Goal: Task Accomplishment & Management: Complete application form

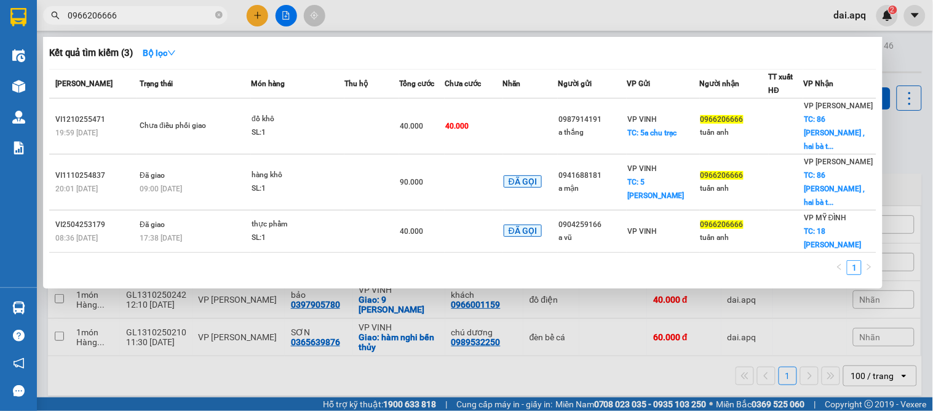
click at [130, 23] on span "0966206666" at bounding box center [135, 15] width 184 height 18
click at [220, 14] on icon "close-circle" at bounding box center [218, 14] width 7 height 7
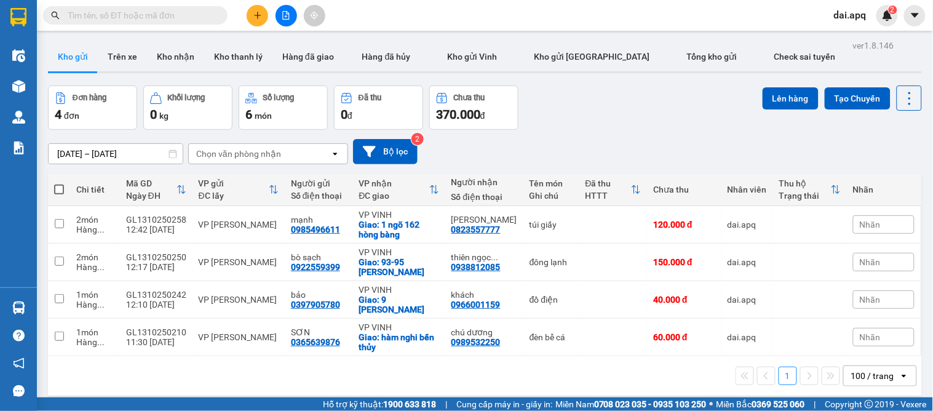
click at [160, 20] on input "text" at bounding box center [140, 16] width 145 height 14
click at [157, 20] on input "text" at bounding box center [140, 16] width 145 height 14
click at [172, 17] on input "text" at bounding box center [140, 16] width 145 height 14
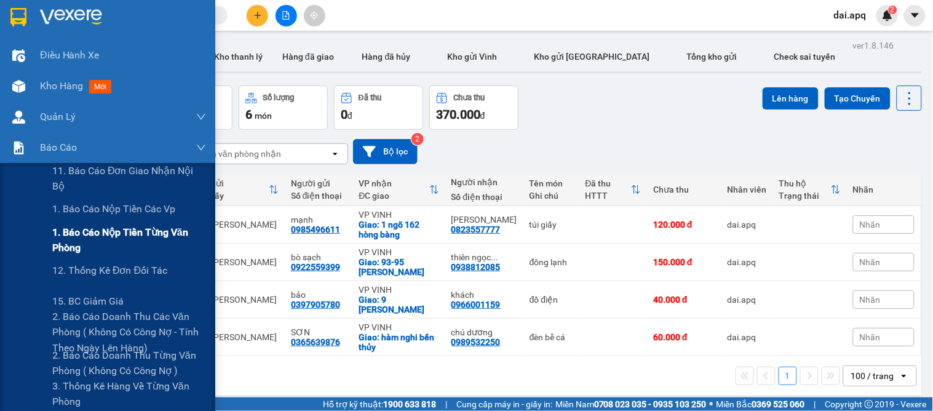
click at [93, 234] on span "1. Báo cáo nộp tiền từng văn phòng" at bounding box center [129, 239] width 154 height 31
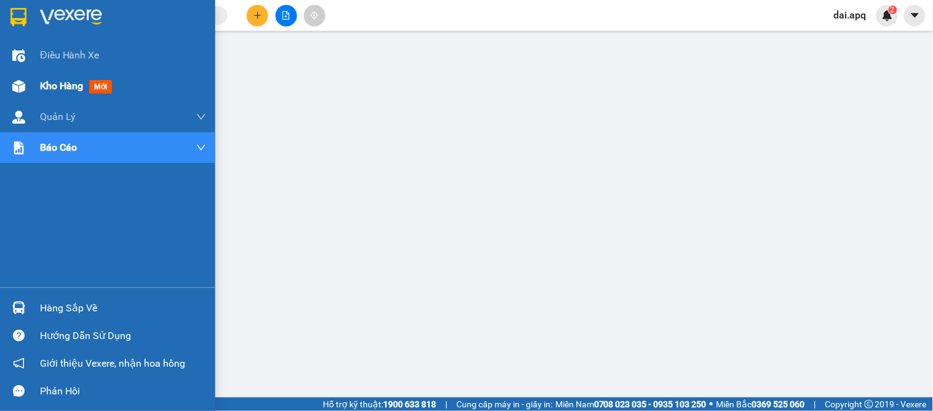
click at [56, 87] on span "Kho hàng" at bounding box center [61, 86] width 43 height 12
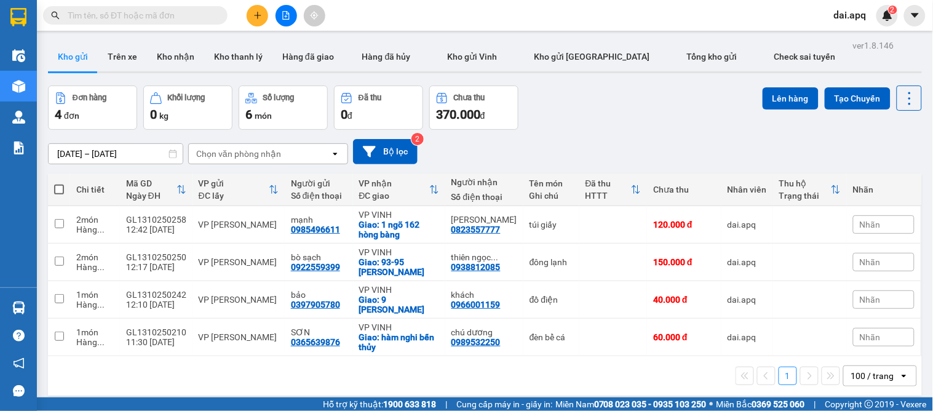
click at [119, 7] on span at bounding box center [135, 15] width 184 height 18
click at [120, 16] on input "text" at bounding box center [140, 16] width 145 height 14
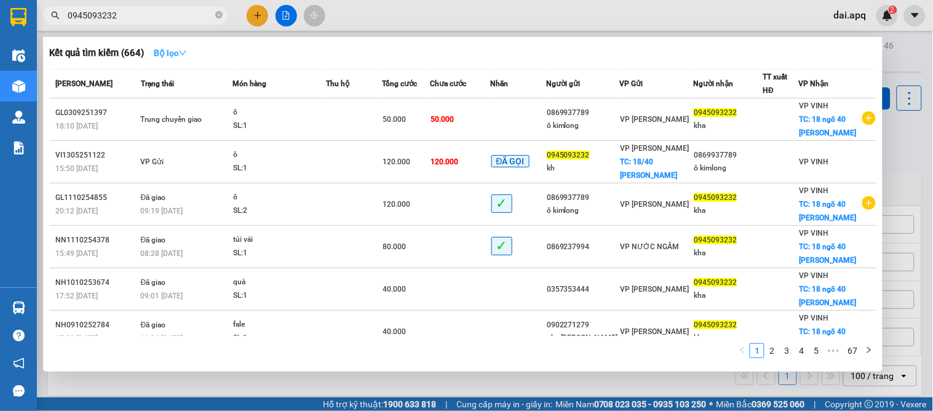
type input "0945093232"
click at [175, 46] on button "Bộ lọc" at bounding box center [170, 53] width 53 height 20
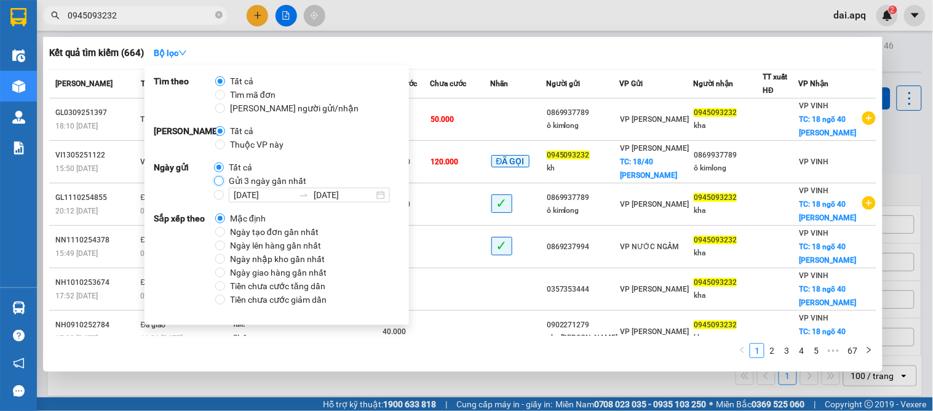
click at [221, 180] on input "Gửi 3 ngày gần nhất" at bounding box center [219, 181] width 10 height 10
radio input "true"
radio input "false"
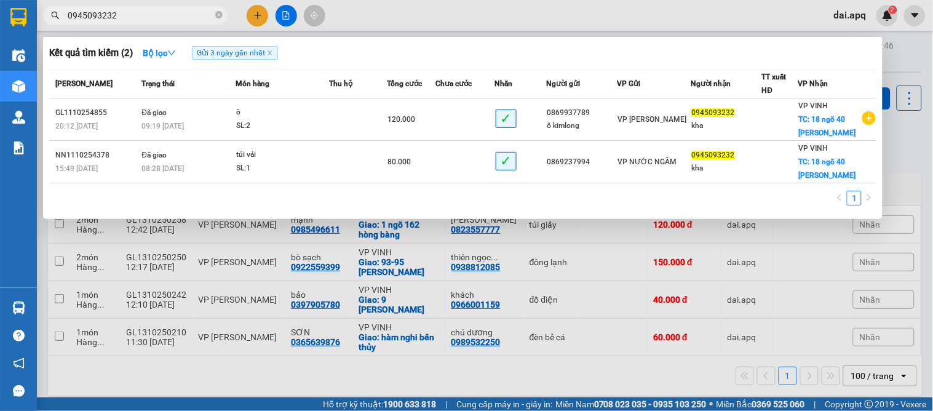
click at [489, 211] on div "1" at bounding box center [462, 202] width 827 height 22
click at [167, 54] on strong "Bộ lọc" at bounding box center [159, 53] width 33 height 10
click at [459, 204] on div "1" at bounding box center [462, 202] width 827 height 22
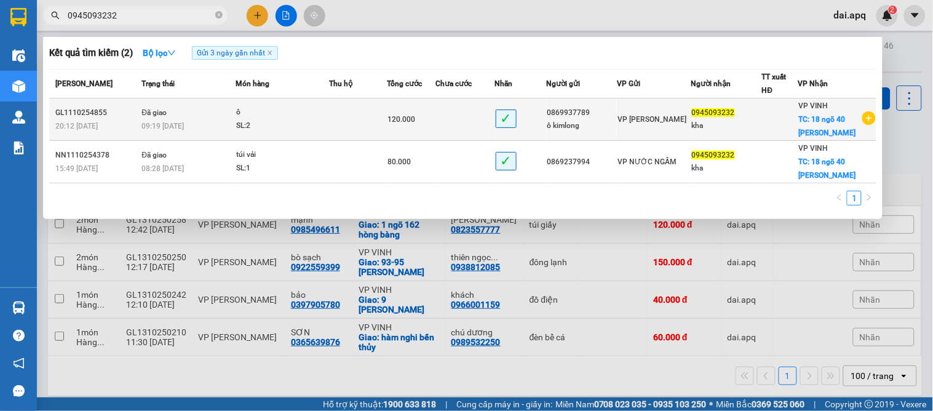
click at [264, 125] on div "SL: 2" at bounding box center [282, 126] width 92 height 14
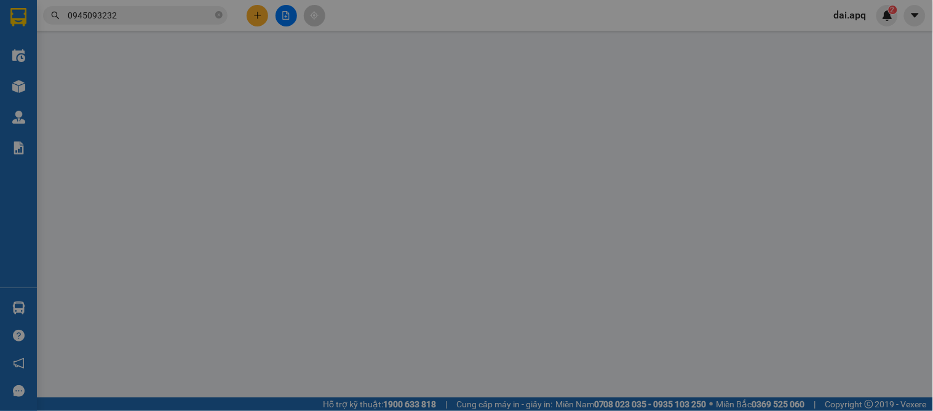
type input "0869937789"
type input "ô kimlong"
type input "0945093232"
type input "kha"
checkbox input "true"
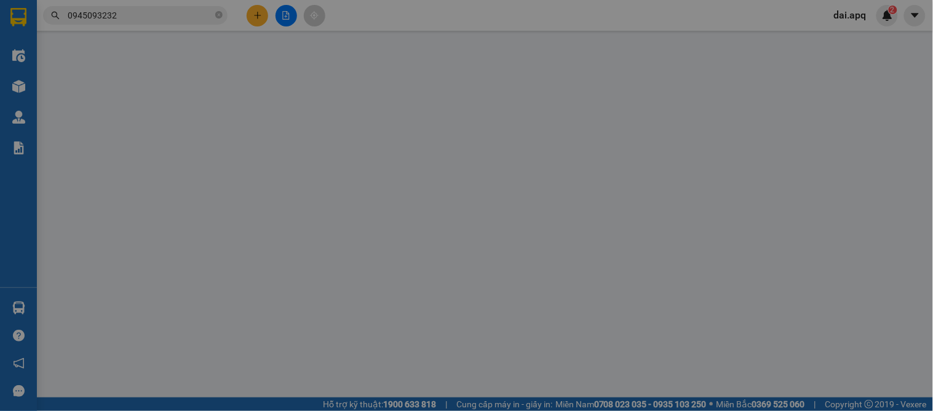
type input "18 ngõ 40 [PERSON_NAME]"
type input "0"
type input "120.000"
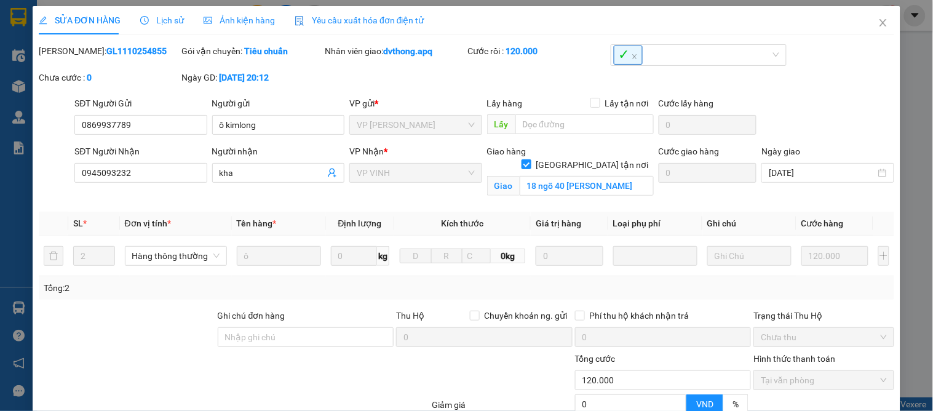
click at [157, 12] on div "Lịch sử" at bounding box center [162, 20] width 44 height 28
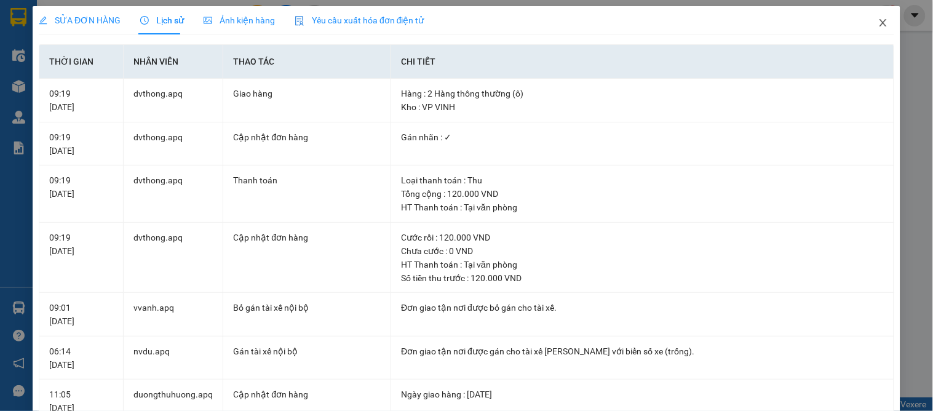
click at [866, 22] on span "Close" at bounding box center [883, 23] width 34 height 34
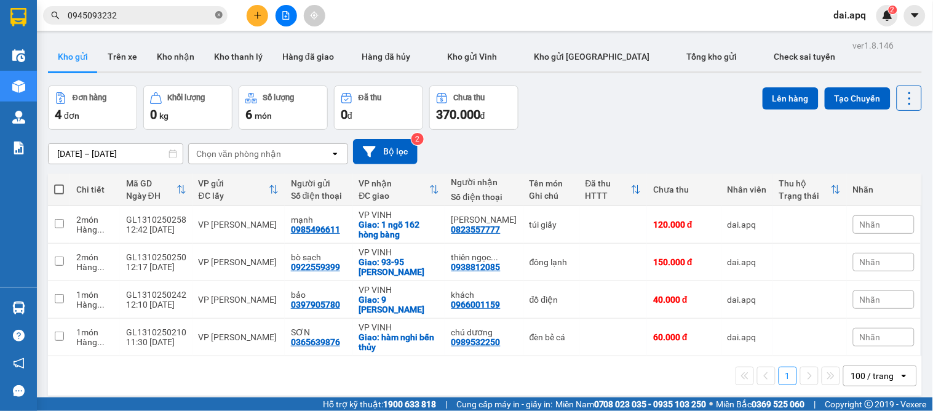
click at [218, 14] on icon "close-circle" at bounding box center [218, 14] width 7 height 7
click at [180, 25] on div "Kết quả tìm kiếm ( 2 ) Bộ lọc Gửi 3 ngày gần nhất Mã ĐH Trạng thái Món hàng Thu…" at bounding box center [120, 16] width 240 height 22
click at [175, 22] on span at bounding box center [135, 15] width 184 height 18
click at [183, 6] on span at bounding box center [135, 15] width 184 height 18
click at [184, 10] on input "text" at bounding box center [140, 16] width 145 height 14
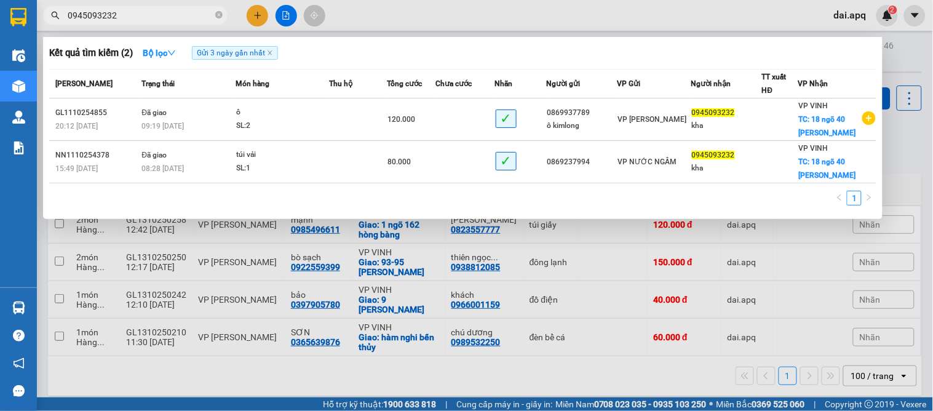
type input "0945093232"
click at [475, 379] on div at bounding box center [466, 205] width 933 height 411
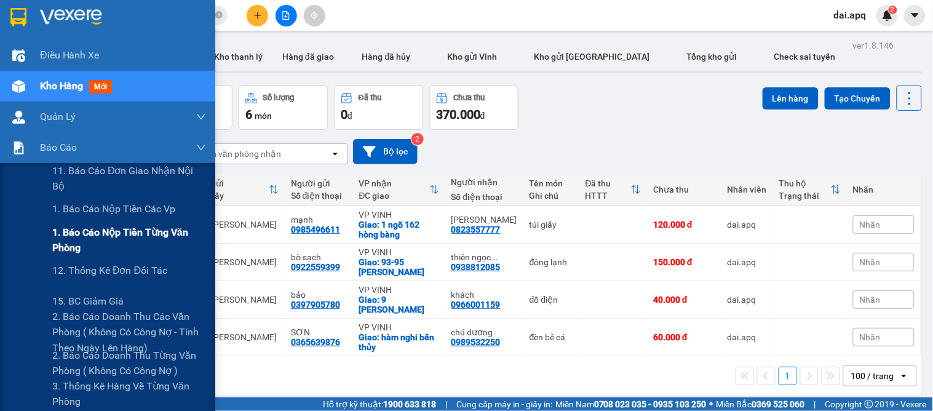
click at [79, 228] on span "1. Báo cáo nộp tiền từng văn phòng" at bounding box center [129, 239] width 154 height 31
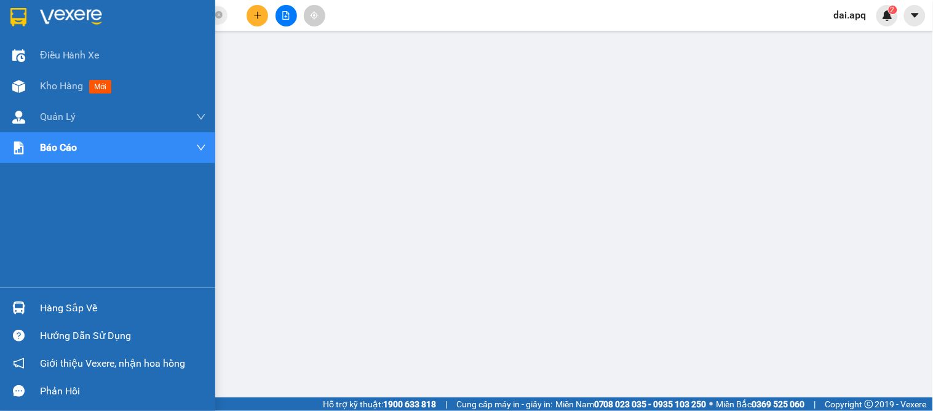
drag, startPoint x: 30, startPoint y: 88, endPoint x: 82, endPoint y: 141, distance: 74.8
click at [30, 88] on div "Kho hàng mới" at bounding box center [107, 86] width 215 height 31
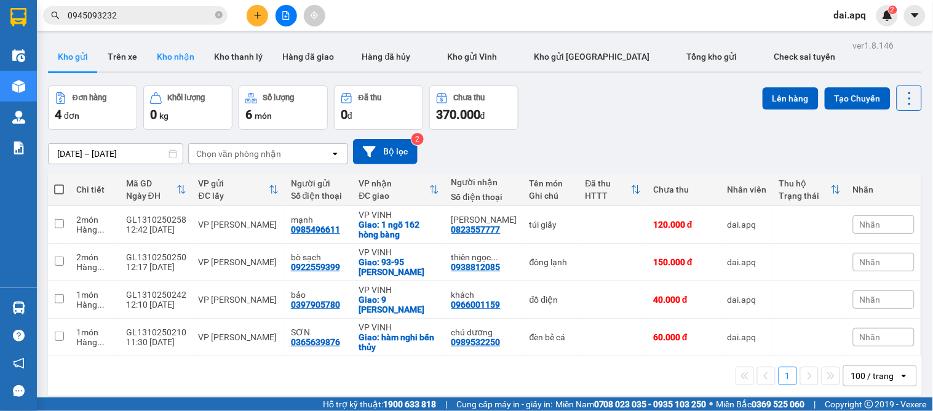
click at [183, 52] on button "Kho nhận" at bounding box center [175, 57] width 57 height 30
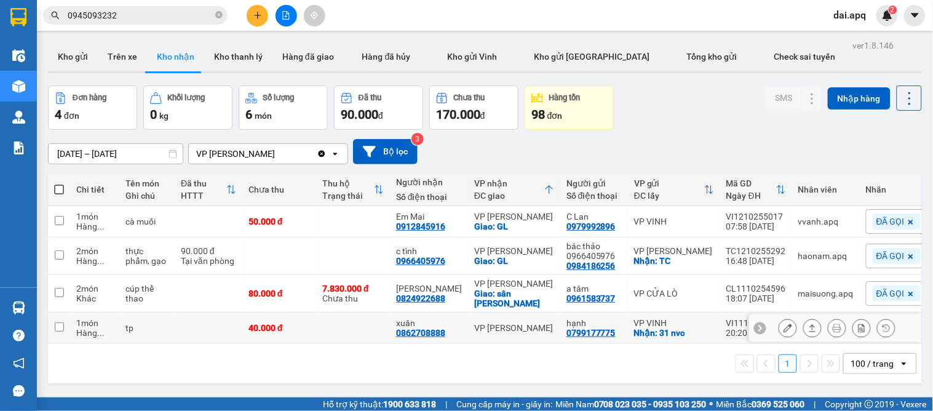
click at [147, 42] on button "Kho nhận" at bounding box center [175, 57] width 57 height 30
click at [253, 17] on icon "plus" at bounding box center [257, 15] width 9 height 9
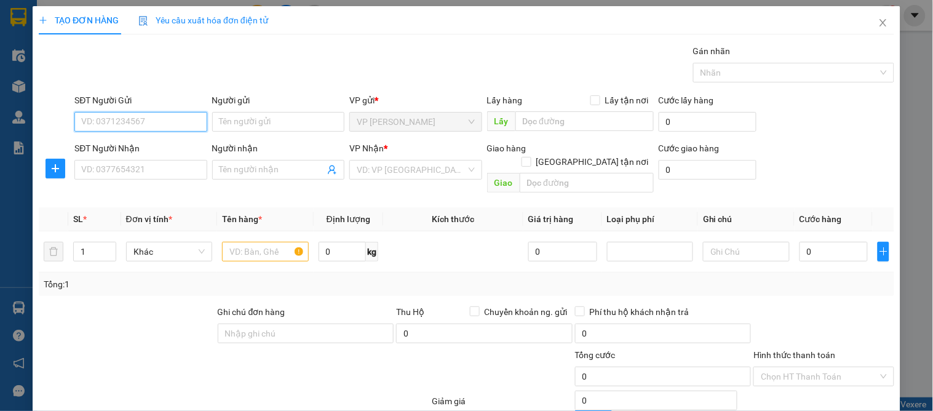
drag, startPoint x: 181, startPoint y: 142, endPoint x: 176, endPoint y: 152, distance: 11.3
click at [176, 152] on form "SĐT Người Gửi VD: 0371234567 Người gửi Tên người gửi VP gửi * VP GIA LÂM Lấy hà…" at bounding box center [466, 145] width 855 height 105
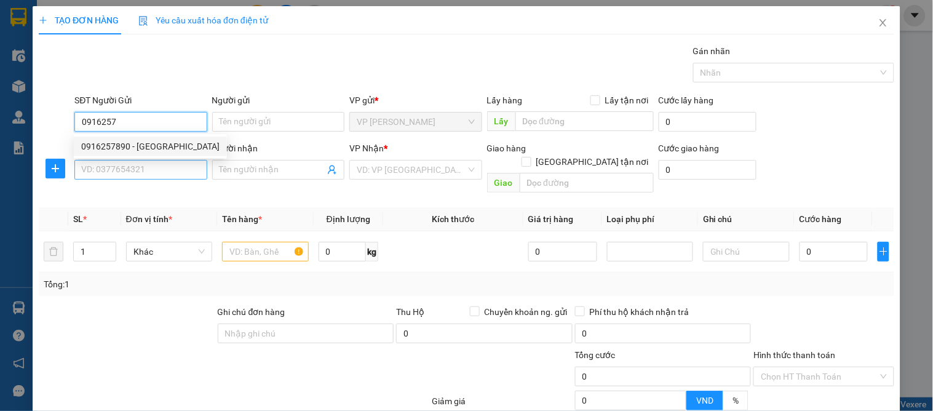
drag, startPoint x: 126, startPoint y: 140, endPoint x: 143, endPoint y: 177, distance: 40.4
click at [127, 142] on div "0916257890 - [GEOGRAPHIC_DATA]" at bounding box center [150, 147] width 138 height 14
type input "0916257890"
type input "[PERSON_NAME]"
type input "0916257890"
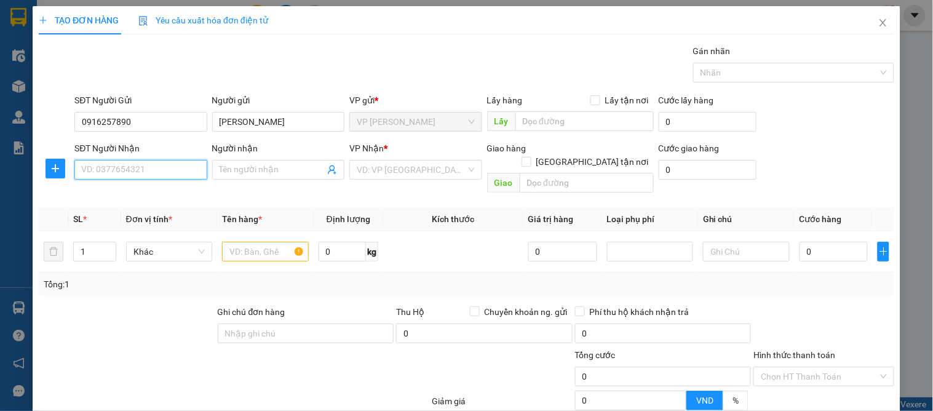
click at [144, 171] on input "SĐT Người Nhận" at bounding box center [140, 170] width 132 height 20
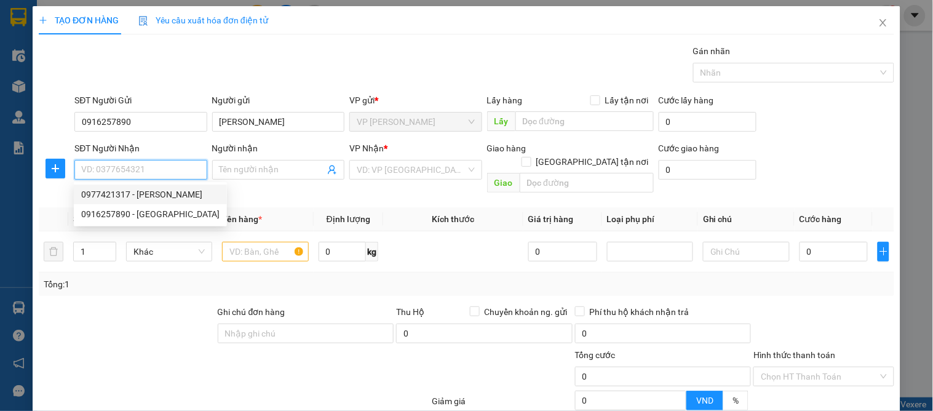
click at [162, 194] on div "0977421317 - [PERSON_NAME]" at bounding box center [150, 194] width 138 height 14
type input "0977421317"
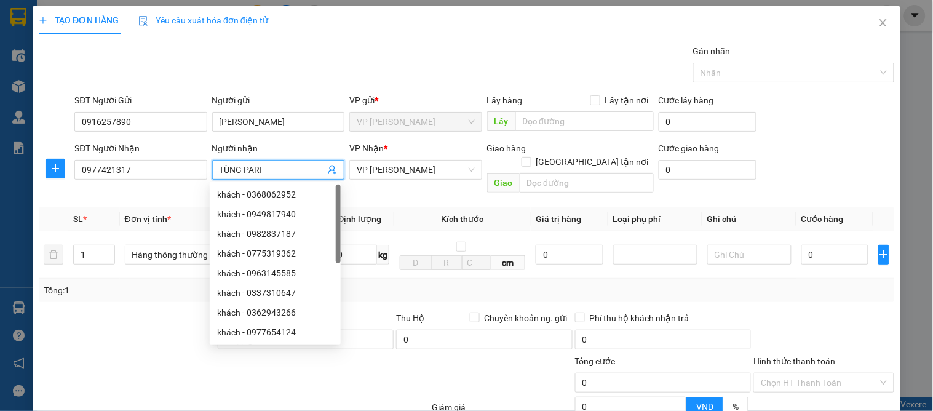
drag, startPoint x: 283, startPoint y: 167, endPoint x: 210, endPoint y: 167, distance: 73.2
click at [212, 167] on span "TÙNG PARI" at bounding box center [278, 170] width 132 height 20
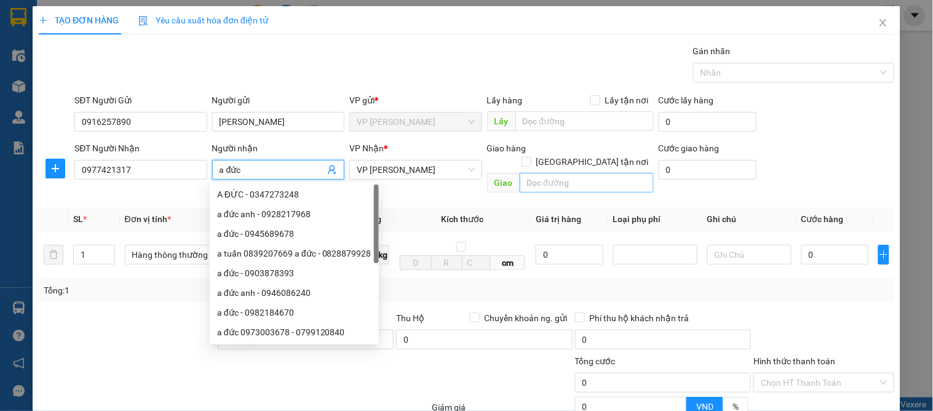
type input "a đức"
click at [551, 176] on input "text" at bounding box center [586, 183] width 134 height 20
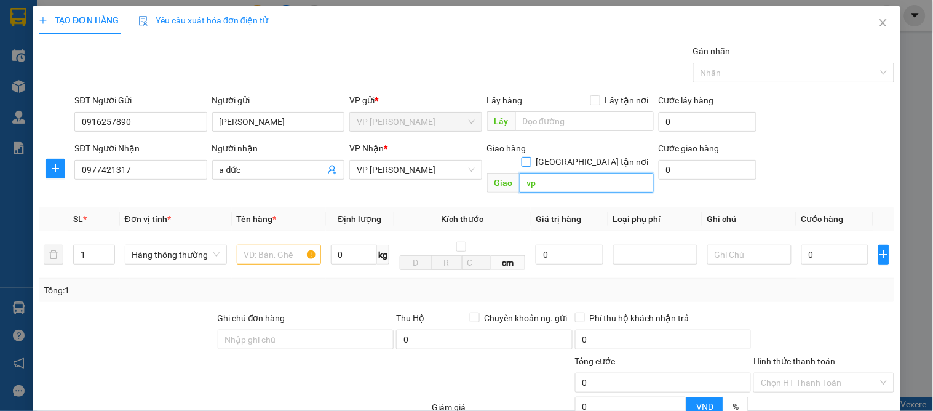
type input "vp"
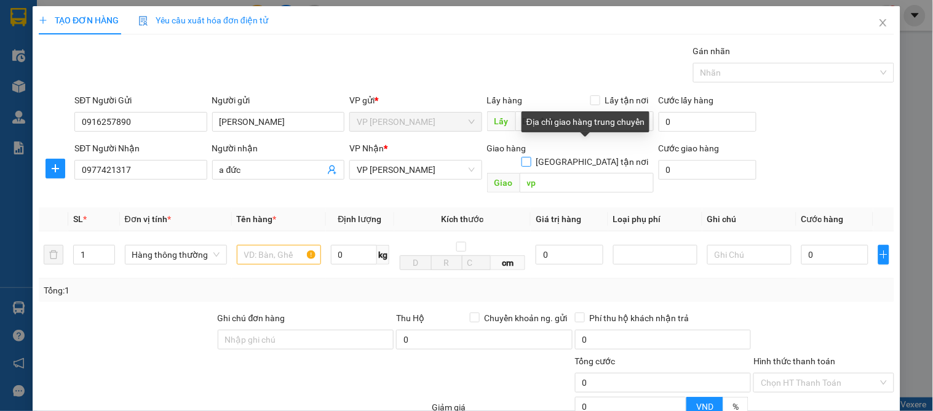
click at [588, 155] on label "[GEOGRAPHIC_DATA] tận nơi" at bounding box center [587, 162] width 132 height 14
click at [530, 157] on input "[GEOGRAPHIC_DATA] tận nơi" at bounding box center [525, 161] width 9 height 9
checkbox input "true"
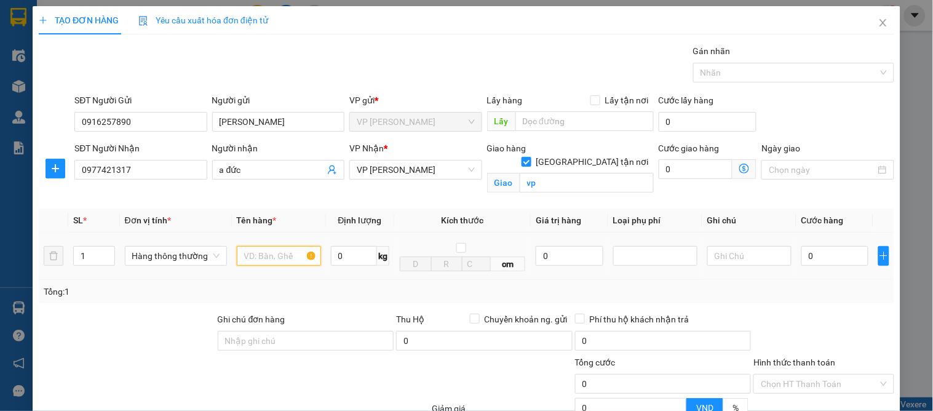
click at [242, 261] on input "text" at bounding box center [279, 256] width 84 height 20
type input "mỹ phẩm"
click at [819, 255] on input "0" at bounding box center [834, 256] width 67 height 20
type input "4"
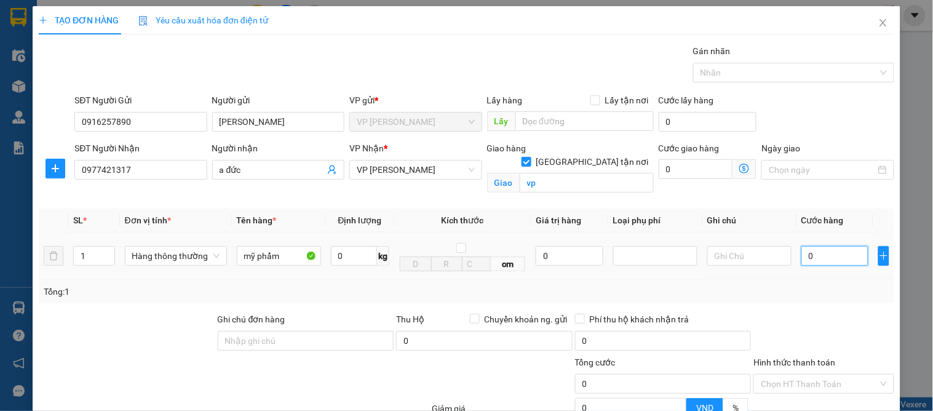
type input "4"
type input "40"
type input "40.000"
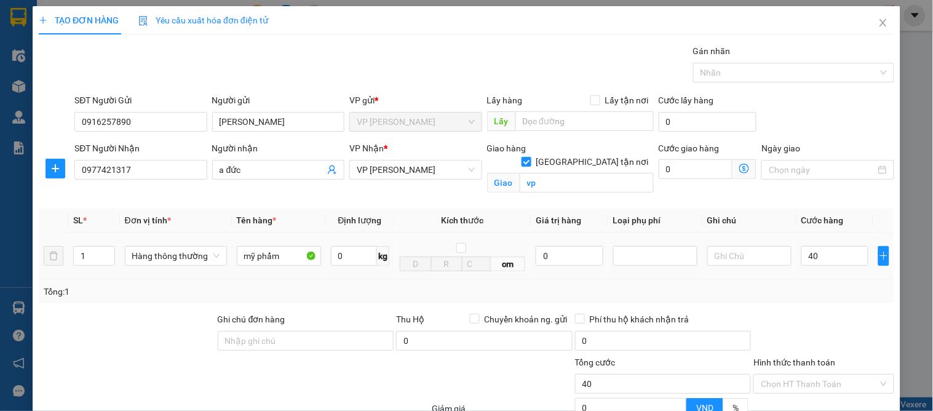
type input "40.000"
click at [775, 294] on div "Tổng: 1" at bounding box center [466, 291] width 855 height 23
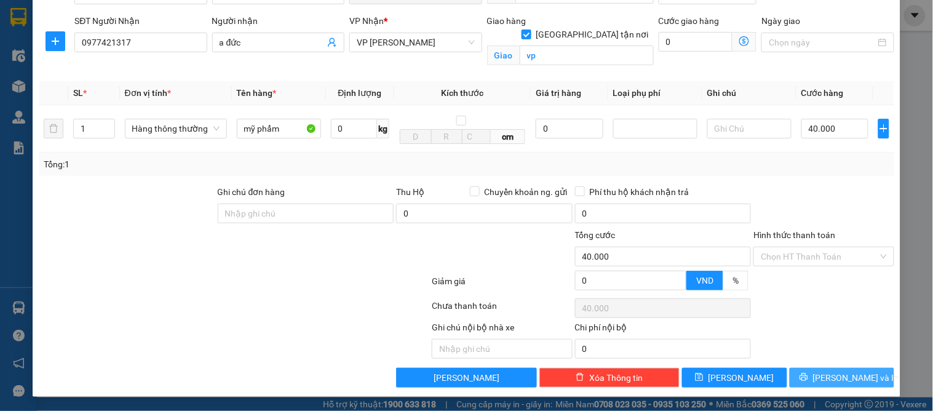
click at [818, 369] on button "[PERSON_NAME] và In" at bounding box center [841, 378] width 105 height 20
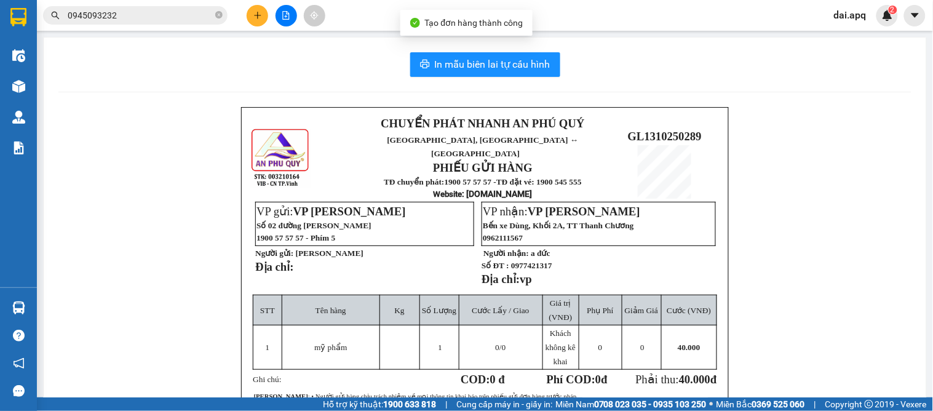
click at [527, 44] on div "In mẫu biên lai tự cấu hình CHUYỂN PHÁT NHANH AN [GEOGRAPHIC_DATA], [GEOGRAPHIC…" at bounding box center [485, 302] width 882 height 531
click at [526, 53] on button "In mẫu biên lai tự cấu hình" at bounding box center [485, 64] width 150 height 25
